Goal: Check status: Check status

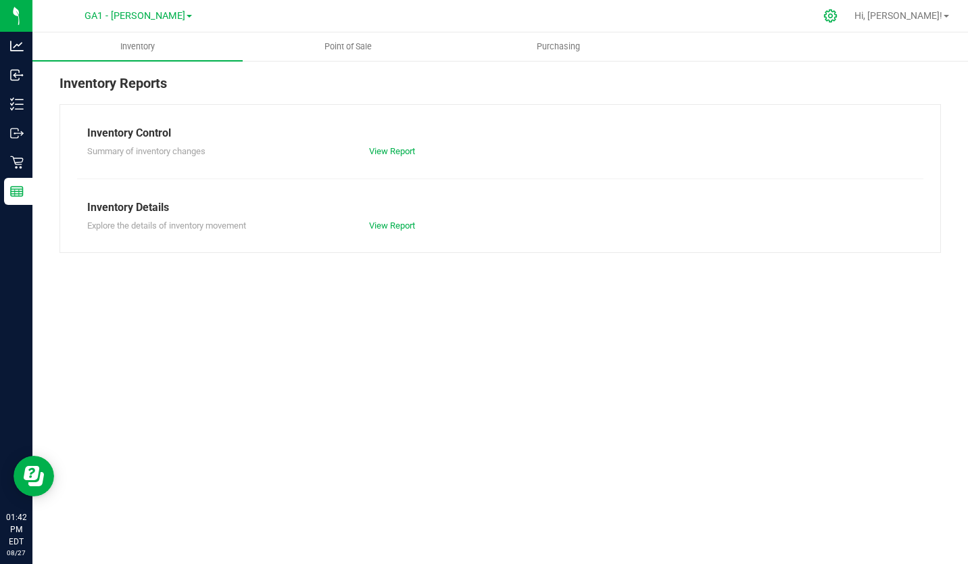
click at [838, 15] on icon at bounding box center [830, 16] width 14 height 14
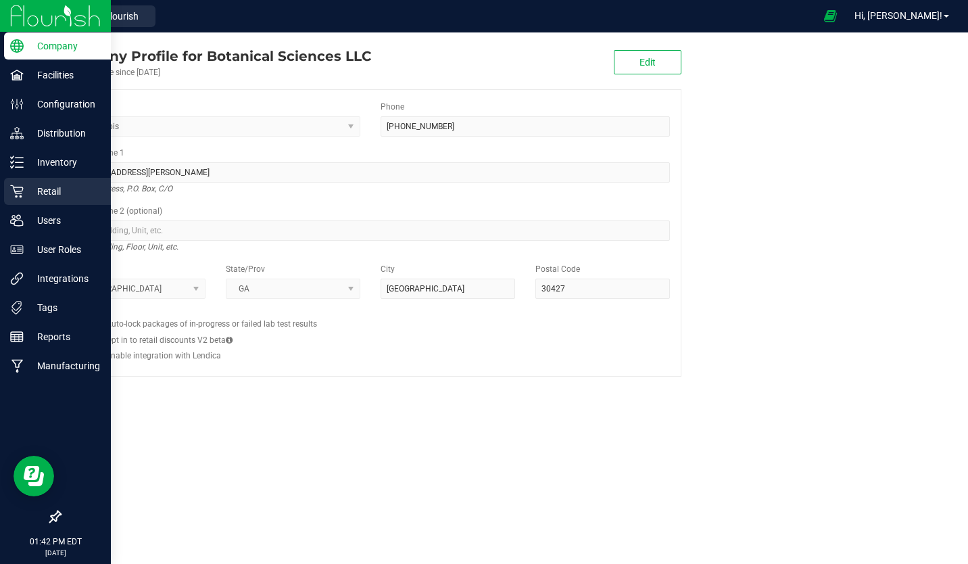
click at [53, 191] on p "Retail" at bounding box center [64, 191] width 81 height 16
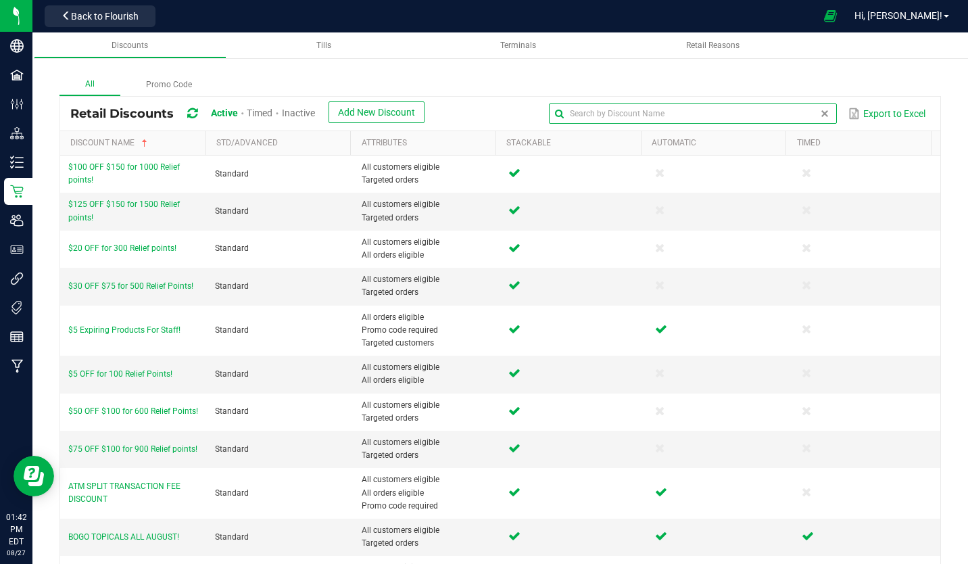
click at [775, 117] on input "text" at bounding box center [692, 113] width 287 height 20
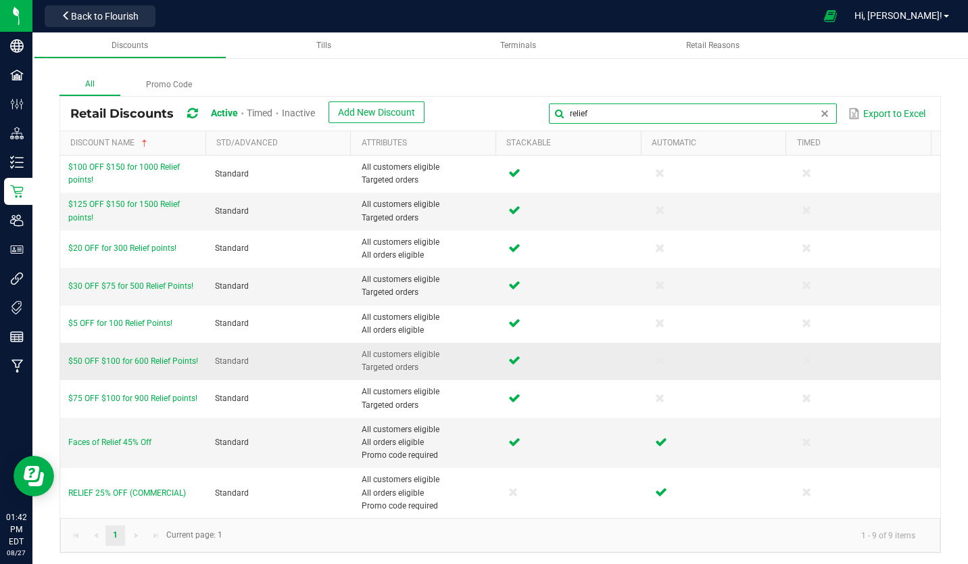
scroll to position [3, 0]
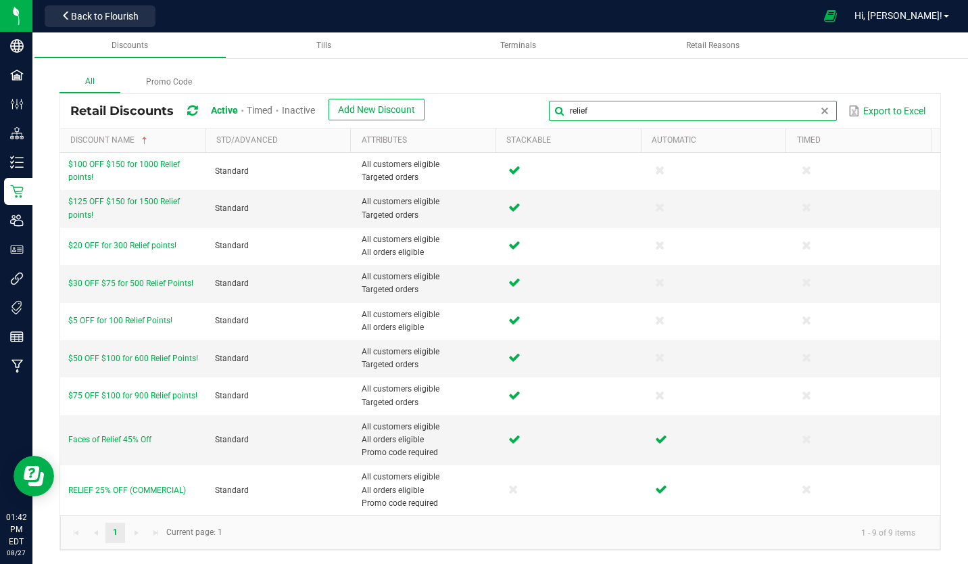
drag, startPoint x: 583, startPoint y: 108, endPoint x: 478, endPoint y: 111, distance: 105.5
click at [478, 111] on div "relief Export to Excel" at bounding box center [682, 110] width 495 height 23
click at [809, 115] on global-search-input-ngx "relief" at bounding box center [692, 110] width 287 height 9
click at [819, 88] on div "All Promo Code" at bounding box center [499, 82] width 881 height 22
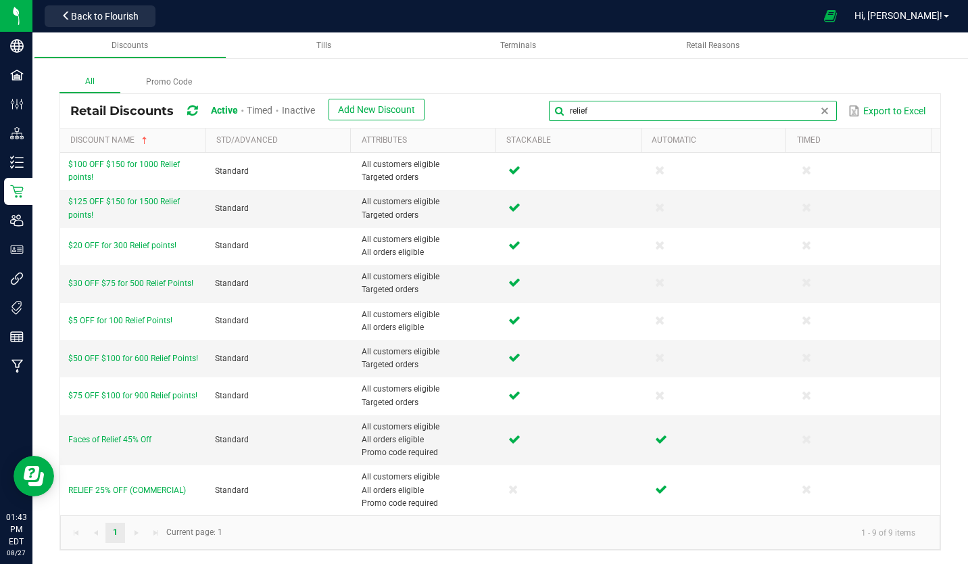
drag, startPoint x: 801, startPoint y: 108, endPoint x: 520, endPoint y: 122, distance: 281.5
click at [520, 122] on div "relief Export to Excel" at bounding box center [682, 110] width 495 height 23
type input "ld"
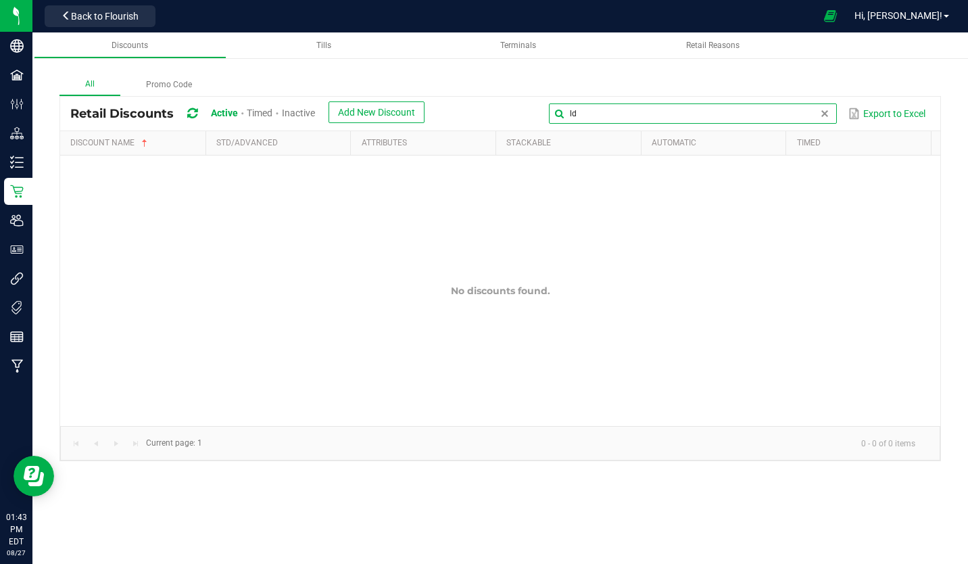
drag, startPoint x: 587, startPoint y: 115, endPoint x: 499, endPoint y: 114, distance: 88.6
click at [499, 114] on div "ld Export to Excel" at bounding box center [682, 113] width 495 height 23
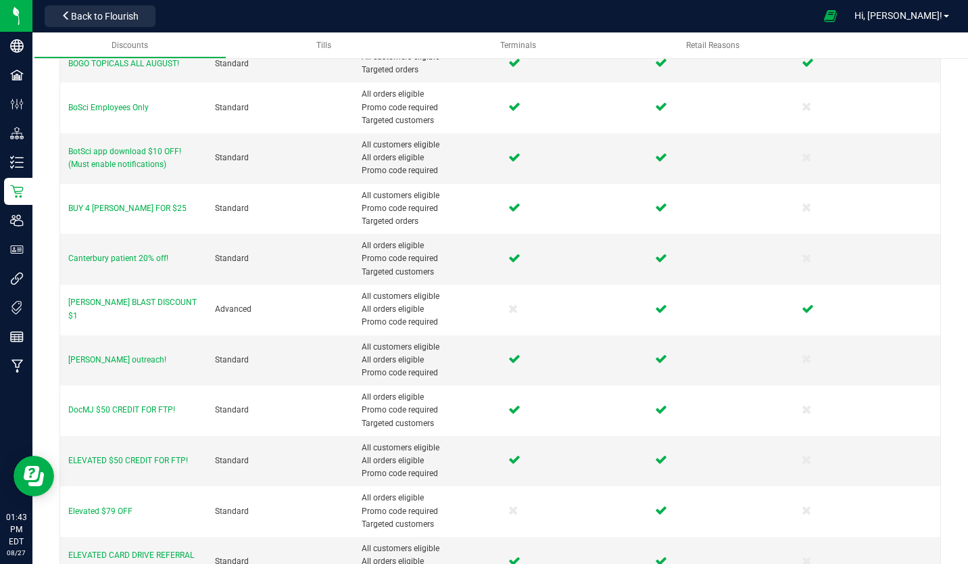
scroll to position [545, 0]
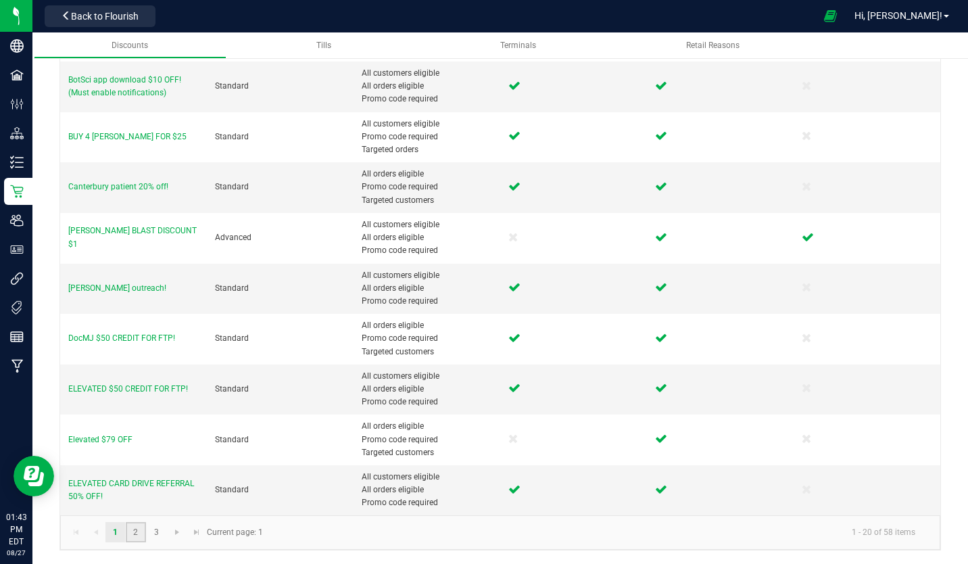
click at [135, 529] on link "2" at bounding box center [136, 532] width 20 height 20
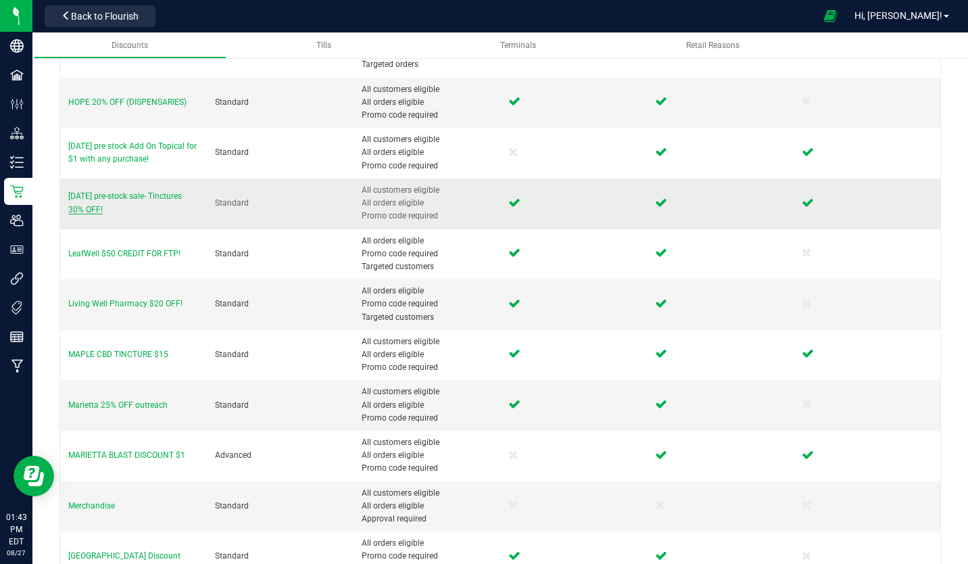
click at [170, 197] on span "[DATE] pre-stock sale- Tinctures 30% OFF!" at bounding box center [125, 202] width 114 height 22
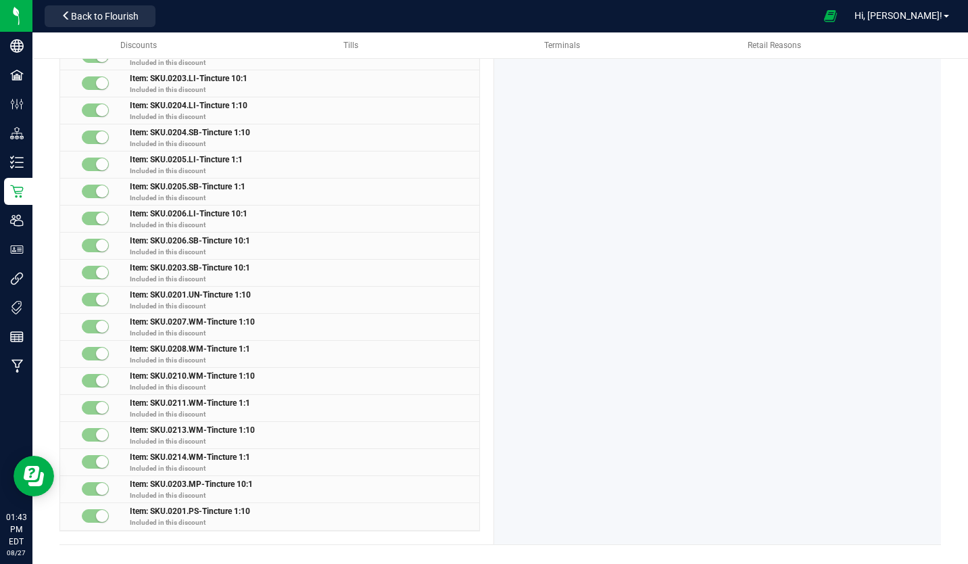
scroll to position [951, 0]
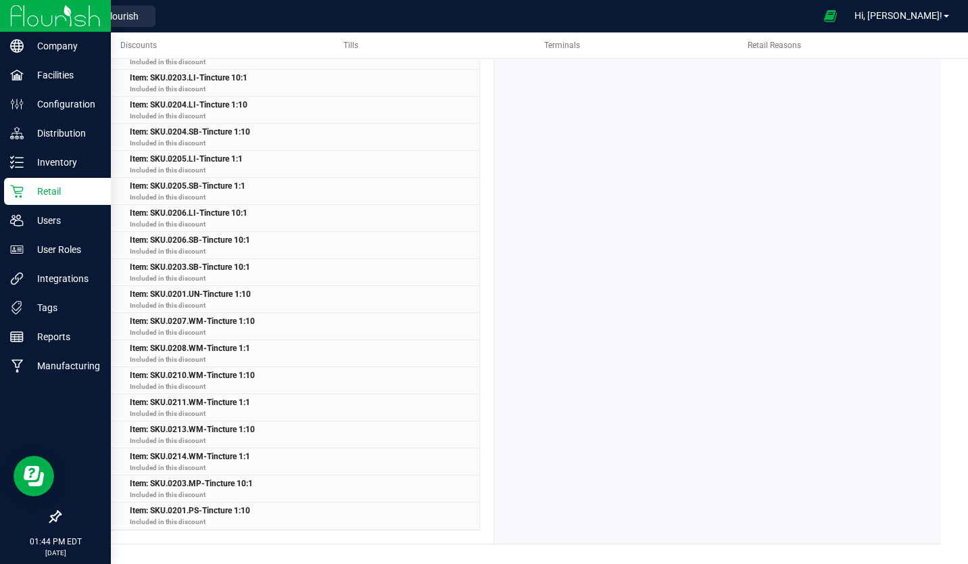
click at [24, 9] on img at bounding box center [55, 16] width 91 height 32
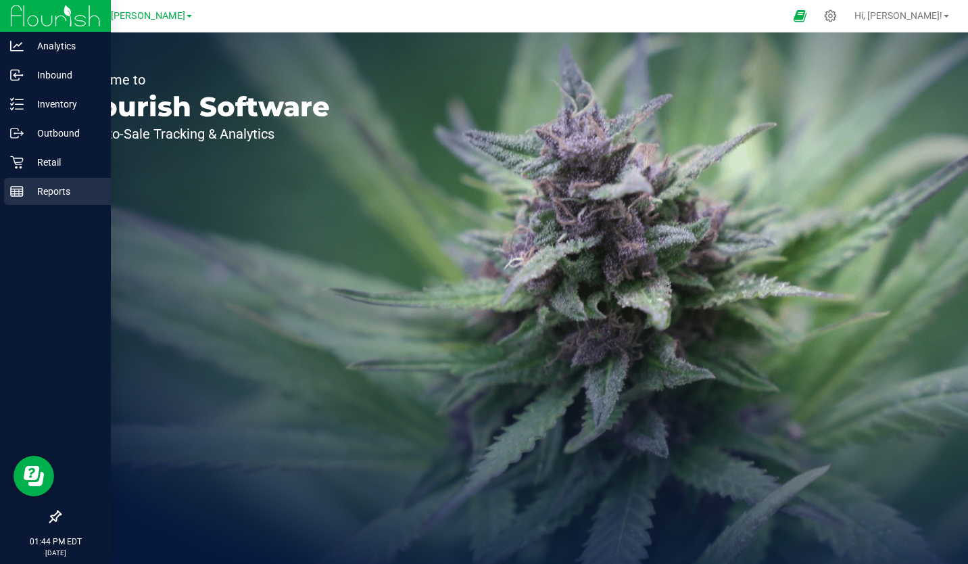
click at [26, 188] on p "Reports" at bounding box center [64, 191] width 81 height 16
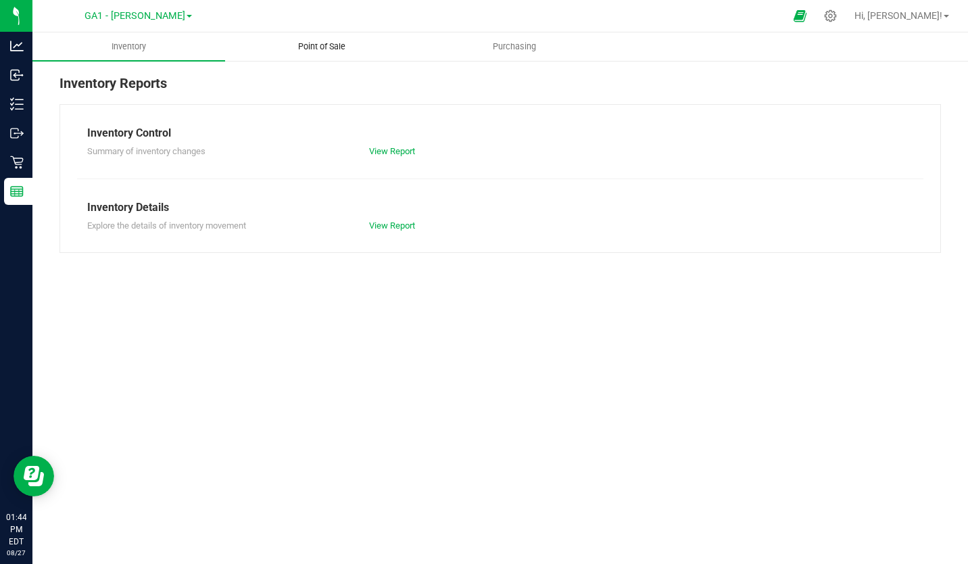
click at [326, 45] on span "Point of Sale" at bounding box center [322, 47] width 84 height 12
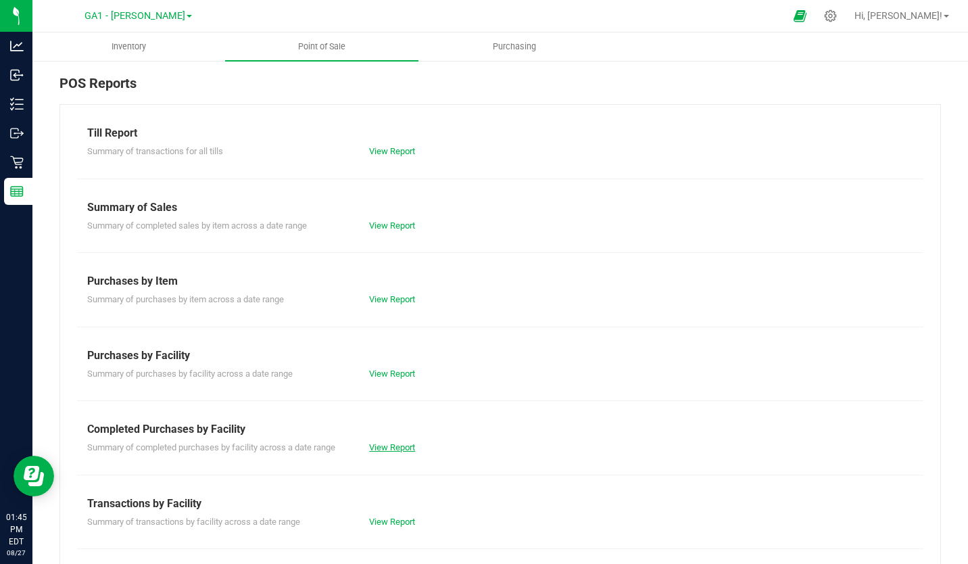
click at [384, 444] on link "View Report" at bounding box center [392, 447] width 46 height 10
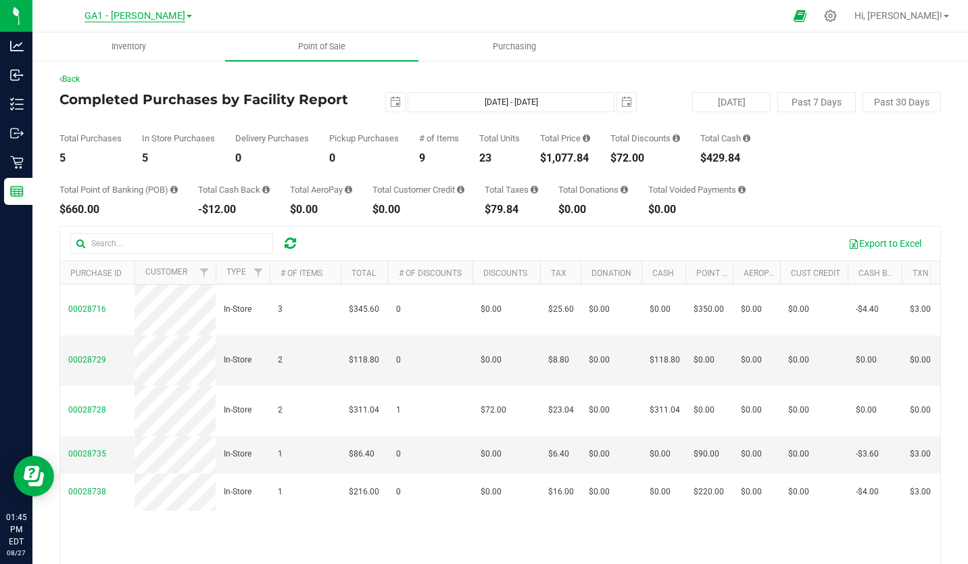
click at [164, 19] on span "GA1 - [PERSON_NAME]" at bounding box center [134, 16] width 101 height 12
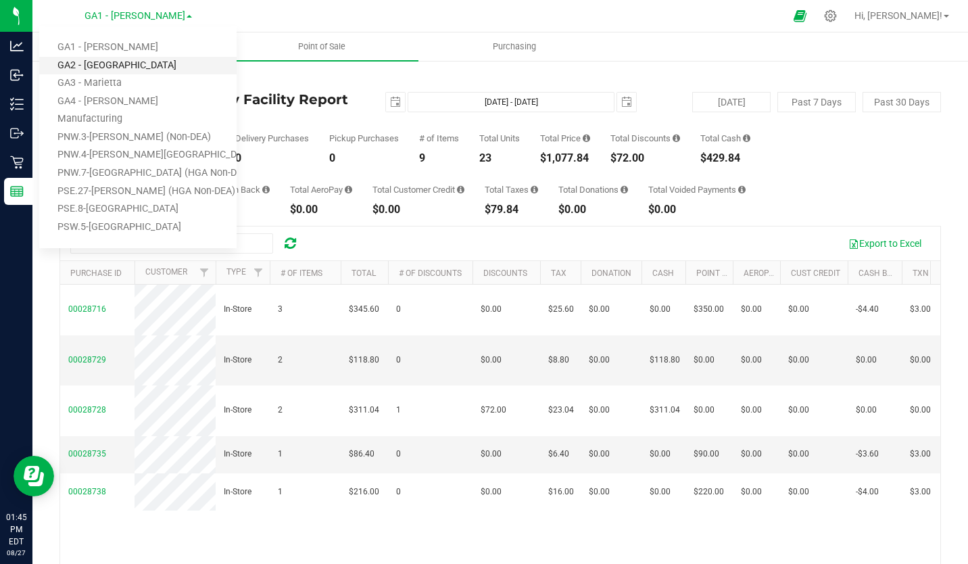
click at [127, 62] on link "GA2 - [GEOGRAPHIC_DATA]" at bounding box center [137, 66] width 197 height 18
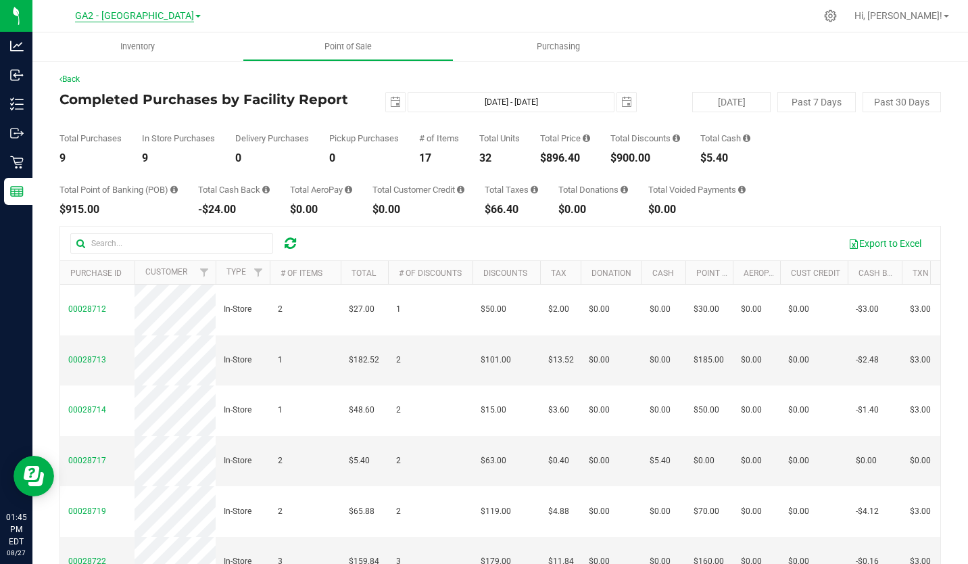
click at [160, 19] on span "GA2 - [GEOGRAPHIC_DATA]" at bounding box center [134, 16] width 119 height 12
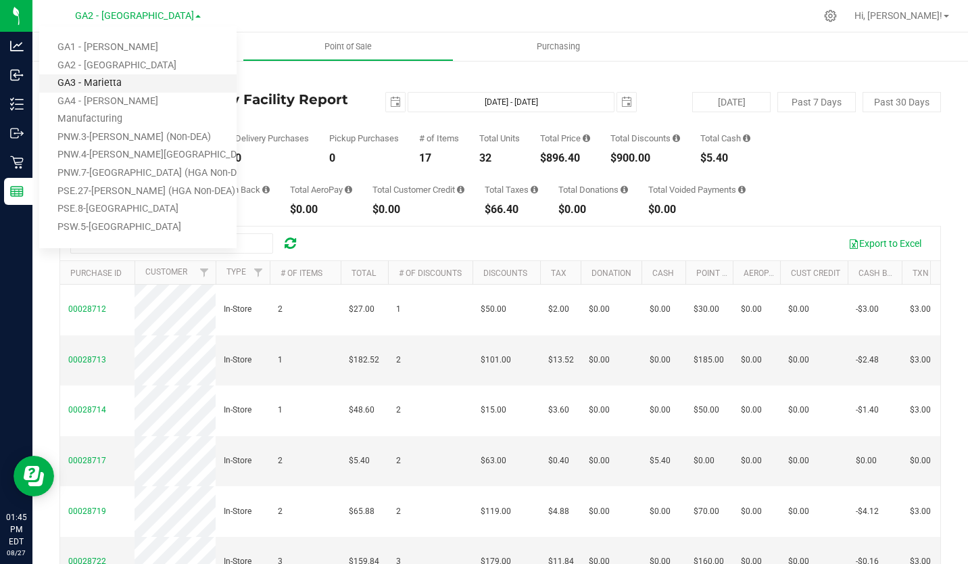
click at [123, 74] on link "GA3 - Marietta" at bounding box center [137, 83] width 197 height 18
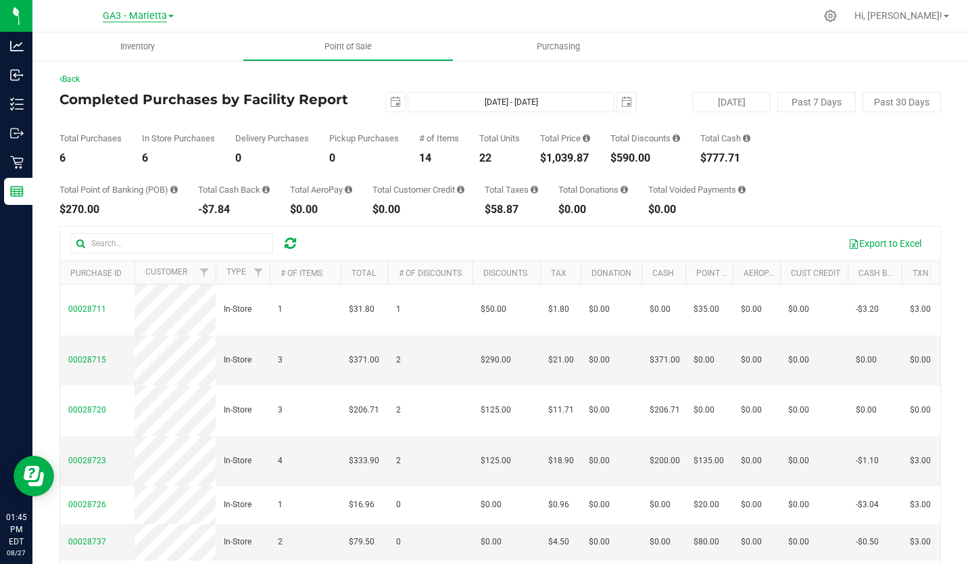
click at [157, 17] on span "GA3 - Marietta" at bounding box center [135, 16] width 64 height 12
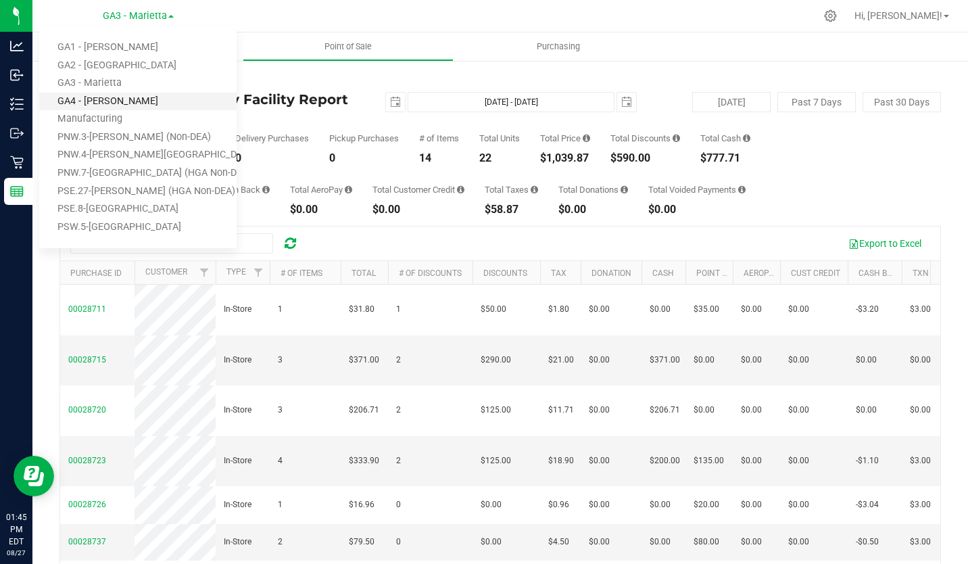
click at [120, 101] on link "GA4 - [PERSON_NAME]" at bounding box center [137, 102] width 197 height 18
